Goal: Register for event/course

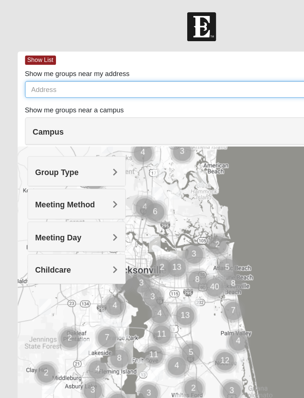
click at [38, 65] on input "Show me groups near my address" at bounding box center [155, 67] width 273 height 13
type input "32258"
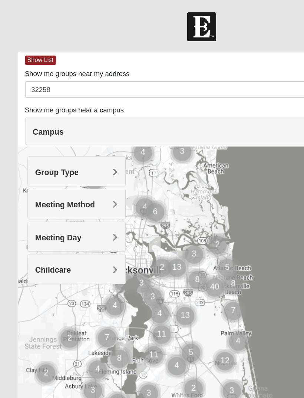
click at [45, 132] on span "Group Type" at bounding box center [43, 130] width 33 height 6
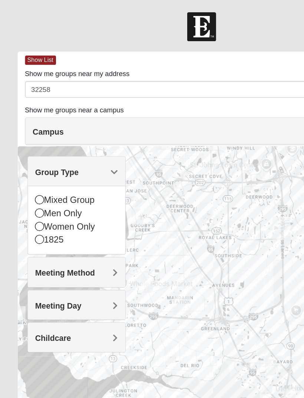
click at [29, 163] on icon at bounding box center [30, 160] width 7 height 7
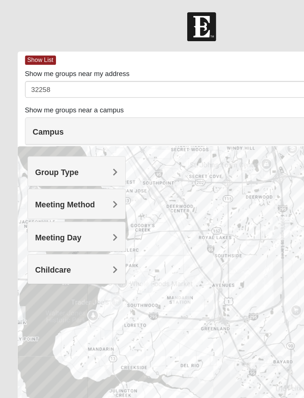
click at [45, 159] on div "Meeting Method" at bounding box center [58, 154] width 74 height 22
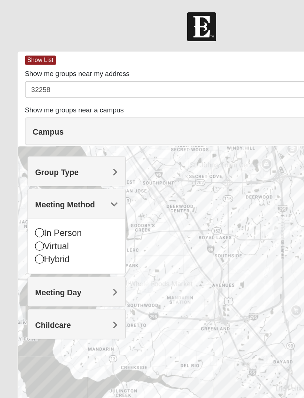
click at [25, 177] on div "In Person Virtual Hybrid" at bounding box center [58, 186] width 74 height 42
click at [29, 177] on icon at bounding box center [30, 175] width 7 height 7
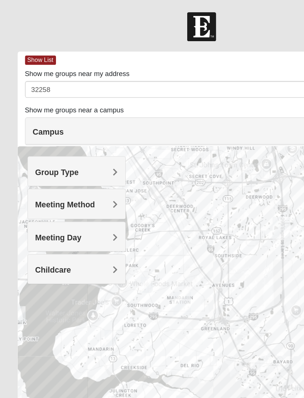
click at [49, 181] on span "Meeting Day" at bounding box center [44, 179] width 35 height 6
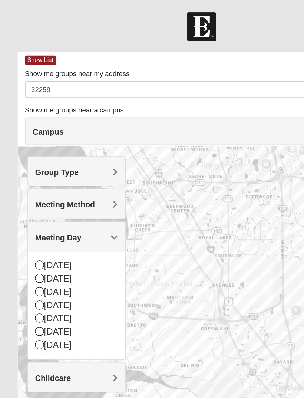
click at [45, 182] on span "Meeting Day" at bounding box center [44, 179] width 35 height 6
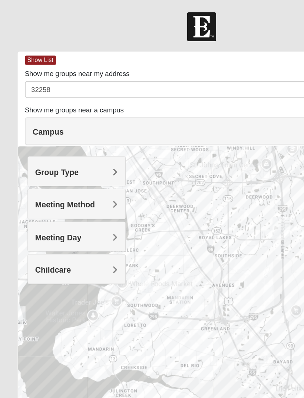
click at [42, 180] on span "Meeting Day" at bounding box center [44, 179] width 35 height 6
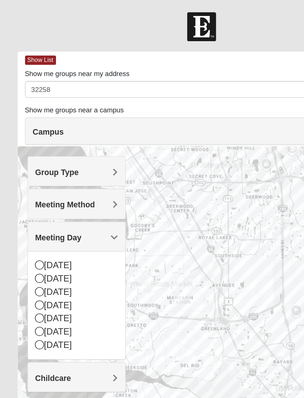
click at [27, 221] on icon at bounding box center [30, 220] width 7 height 7
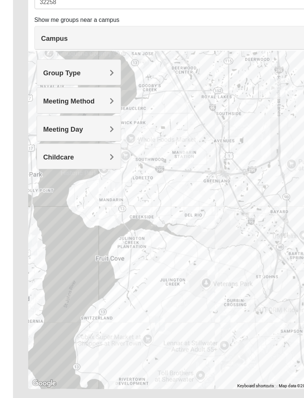
scroll to position [37, 0]
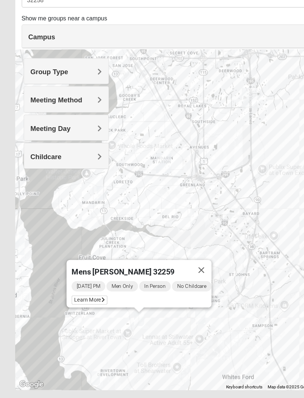
click at [70, 288] on span "Learn More" at bounding box center [78, 292] width 31 height 8
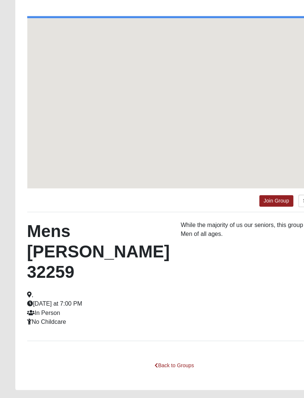
scroll to position [17, 0]
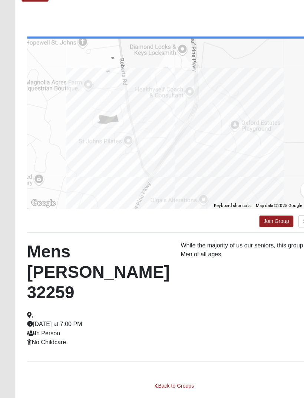
click at [150, 361] on link "Back to Groups" at bounding box center [152, 367] width 44 height 12
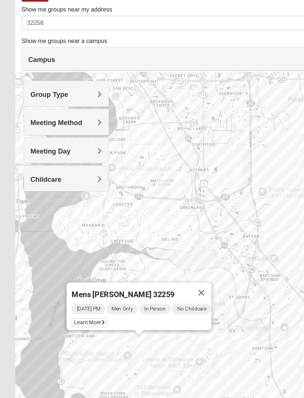
click at [176, 277] on button "Close" at bounding box center [176, 286] width 18 height 18
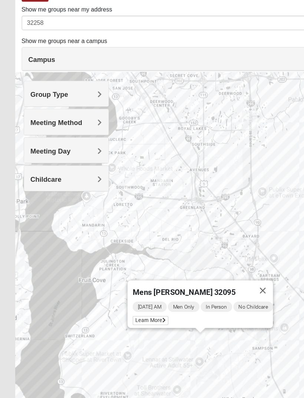
click at [128, 306] on span "Learn More" at bounding box center [131, 310] width 31 height 8
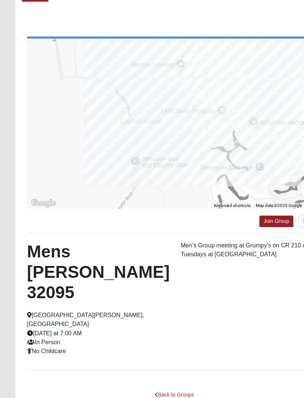
click at [242, 218] on link "Join Group" at bounding box center [241, 223] width 30 height 10
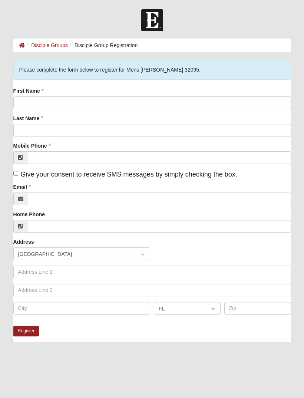
click at [57, 86] on fieldset "Please complete the form below to register for Mens [PERSON_NAME] 32095. First …" at bounding box center [152, 193] width 278 height 266
click at [58, 89] on div "First Name" at bounding box center [152, 98] width 278 height 22
click at [62, 78] on div "Please complete the form below to register for Mens [PERSON_NAME] 32095." at bounding box center [152, 70] width 278 height 20
click at [61, 78] on div "Please complete the form below to register for Mens [PERSON_NAME] 32095." at bounding box center [152, 70] width 278 height 20
click at [60, 81] on fieldset "Please complete the form below to register for Mens [PERSON_NAME] 32095. First …" at bounding box center [152, 193] width 278 height 266
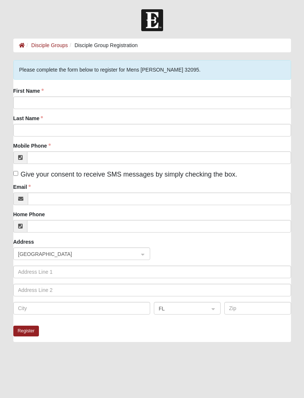
click at [64, 89] on div "First Name" at bounding box center [152, 98] width 278 height 22
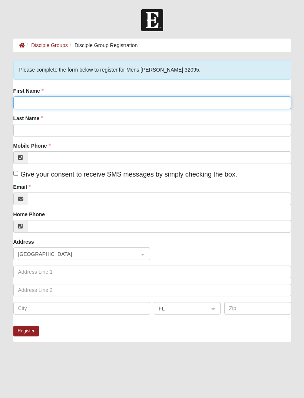
click at [59, 97] on input "First Name" at bounding box center [152, 103] width 278 height 13
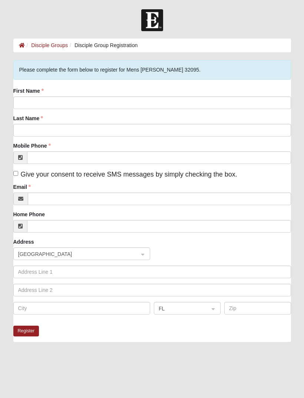
click at [59, 87] on div "First Name" at bounding box center [152, 98] width 278 height 22
click at [55, 95] on div "First Name" at bounding box center [152, 98] width 278 height 22
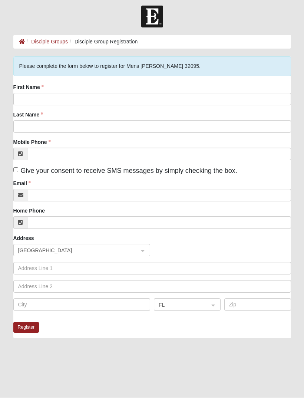
click at [58, 90] on div "First Name" at bounding box center [152, 95] width 278 height 22
click at [55, 87] on div "First Name" at bounding box center [152, 95] width 278 height 22
click at [20, 76] on fieldset "Please complete the form below to register for Mens McClafferty 32095. First Na…" at bounding box center [152, 190] width 278 height 266
click at [44, 86] on label "First Name" at bounding box center [28, 87] width 30 height 7
click at [45, 93] on input "First Name" at bounding box center [152, 99] width 278 height 13
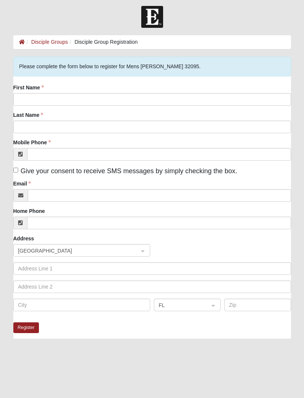
click at [51, 89] on div "First Name" at bounding box center [152, 95] width 278 height 22
click at [29, 85] on label "First Name" at bounding box center [28, 87] width 30 height 7
click at [29, 93] on input "First Name" at bounding box center [152, 99] width 278 height 13
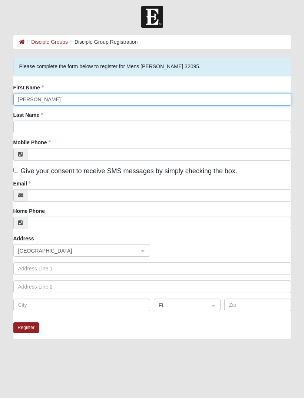
type input "Tim"
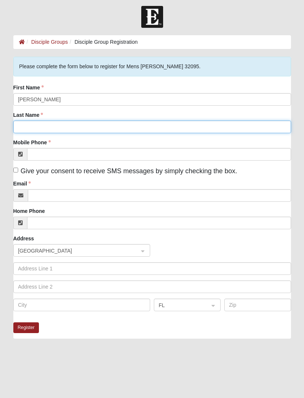
click at [20, 124] on input "Last Name" at bounding box center [152, 127] width 278 height 13
type input "Pickett"
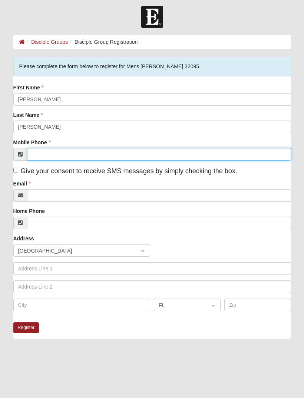
click at [44, 159] on input "Mobile Phone" at bounding box center [159, 154] width 264 height 13
type input "(301) 775-9873"
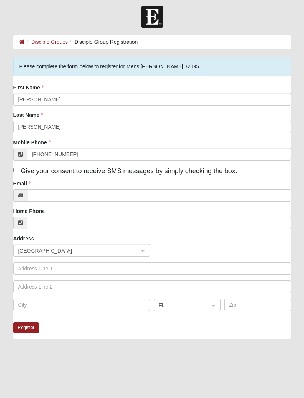
click at [18, 173] on input "Give your consent to receive SMS messages by simply checking the box." at bounding box center [15, 170] width 5 height 5
checkbox input "true"
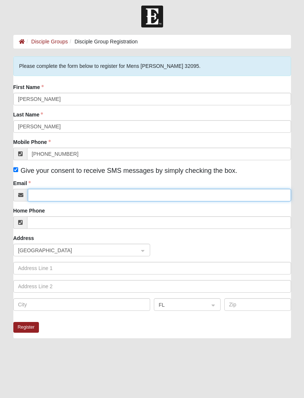
click at [40, 196] on input "Email" at bounding box center [160, 195] width 264 height 13
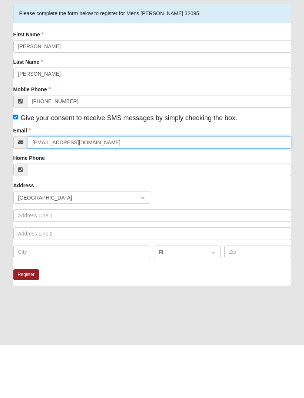
type input "pickettt@outlook.com"
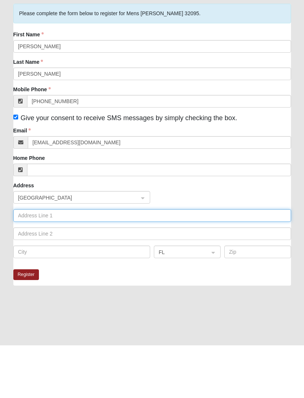
click at [19, 262] on input "text" at bounding box center [152, 268] width 278 height 13
type input "14663 Silver Glen Dr E"
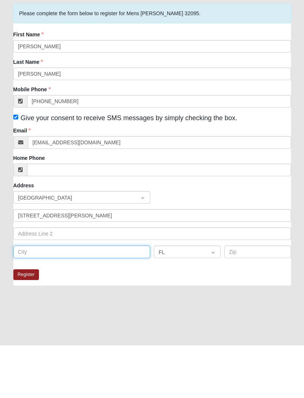
click at [25, 299] on input "text" at bounding box center [81, 305] width 137 height 13
type input "Jacksonville"
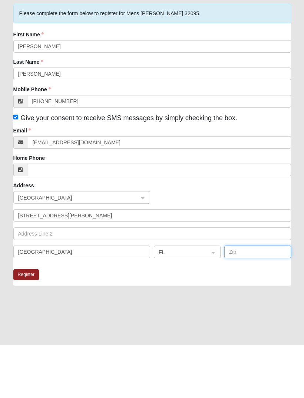
click at [238, 299] on input "text" at bounding box center [258, 305] width 67 height 13
type input "32258"
click input "submit" at bounding box center [0, 0] width 0 height 0
click at [27, 323] on button "Register" at bounding box center [26, 328] width 26 height 11
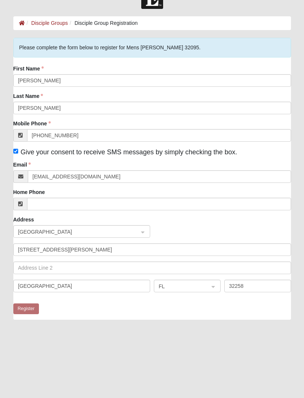
scroll to position [0, 0]
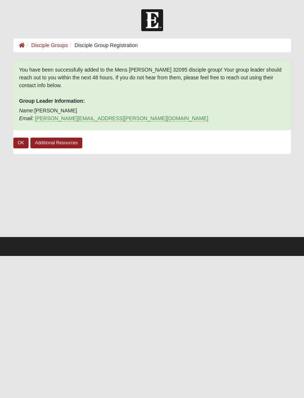
click at [19, 140] on link "OK" at bounding box center [21, 143] width 16 height 11
